Goal: Information Seeking & Learning: Learn about a topic

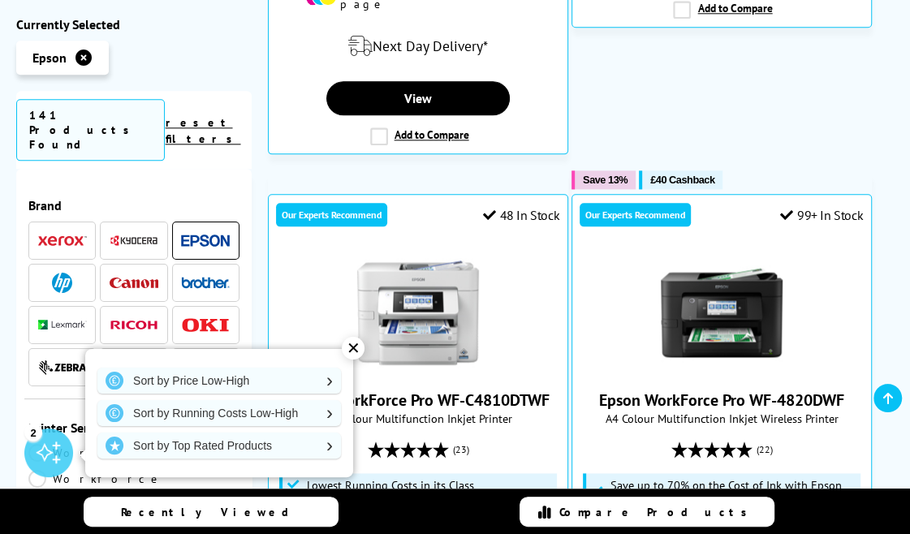
scroll to position [1071, 0]
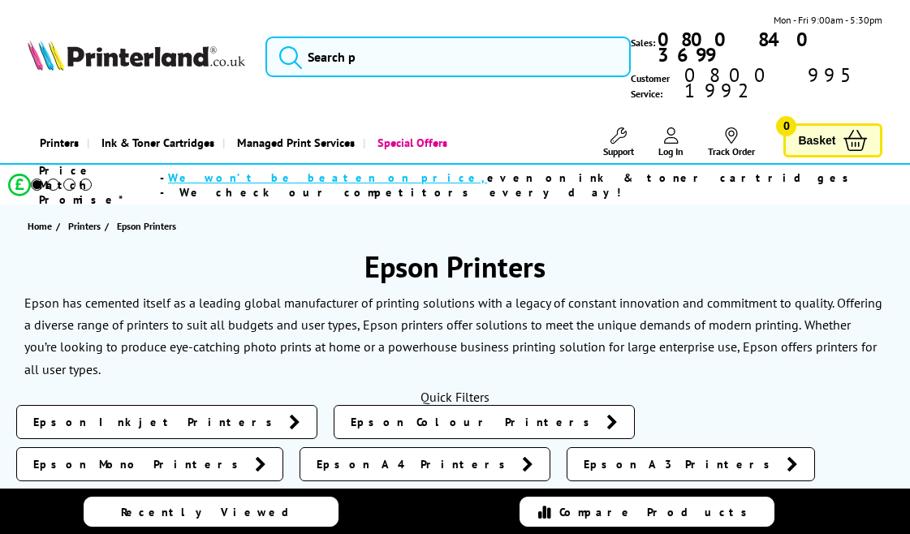
scroll to position [3741, 0]
